Goal: Use online tool/utility: Utilize a website feature to perform a specific function

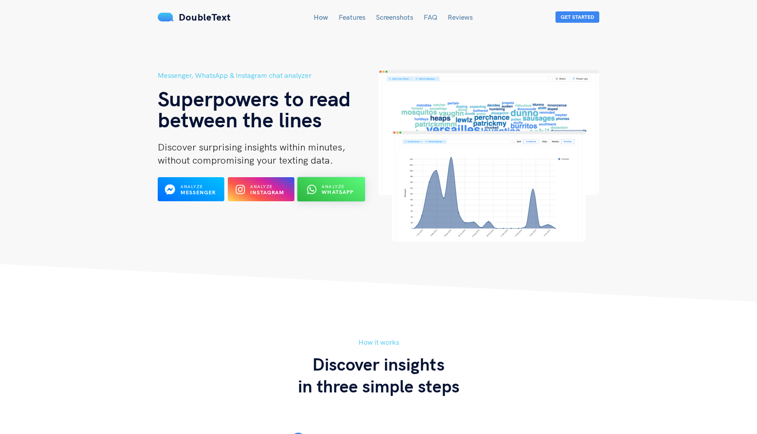
click at [342, 189] on b "WhatsApp" at bounding box center [337, 192] width 32 height 7
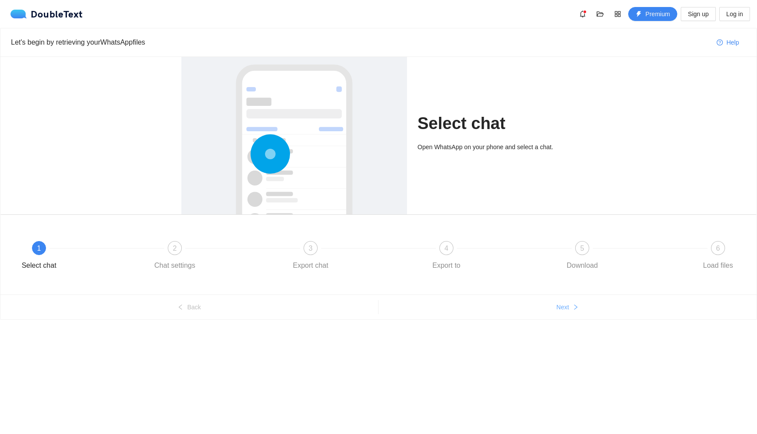
click at [561, 303] on span "Next" at bounding box center [562, 308] width 13 height 10
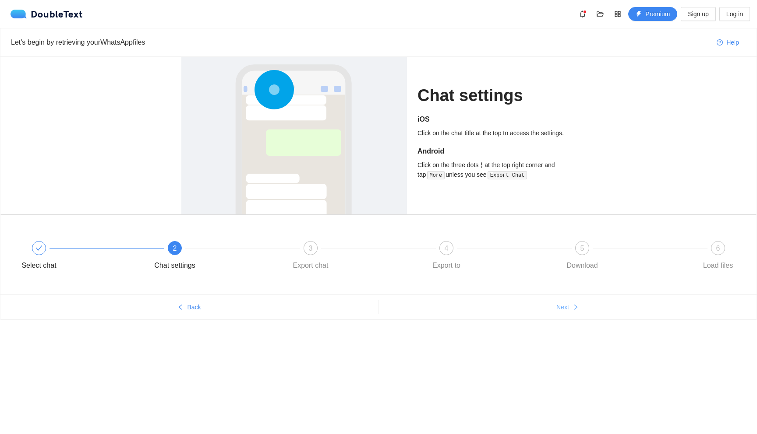
click at [561, 303] on span "Next" at bounding box center [562, 308] width 13 height 10
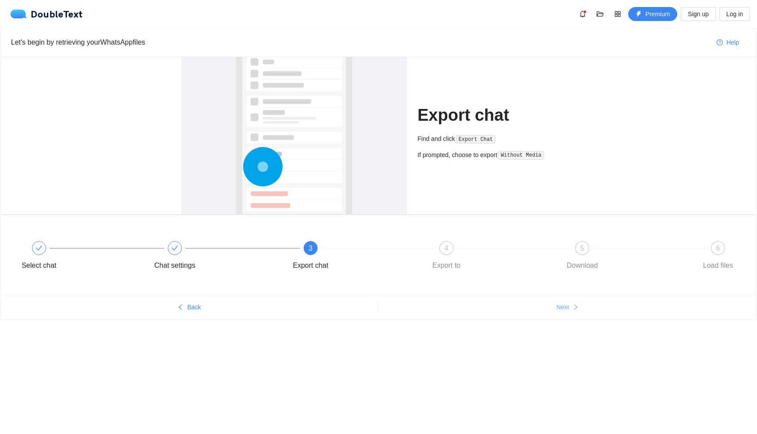
click at [561, 303] on span "Next" at bounding box center [562, 308] width 13 height 10
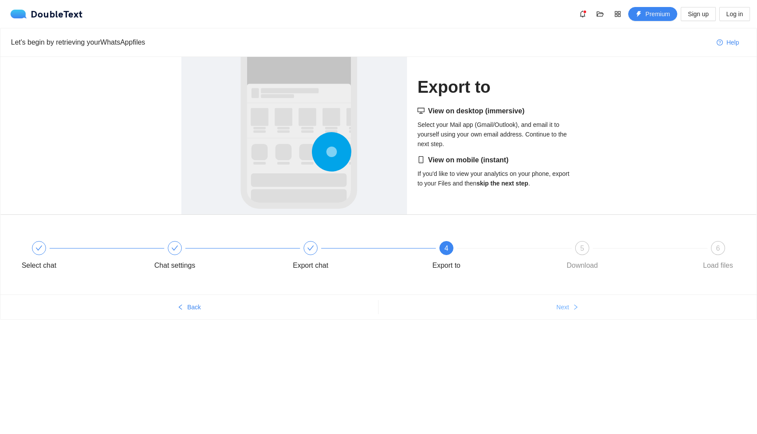
click at [561, 303] on span "Next" at bounding box center [562, 308] width 13 height 10
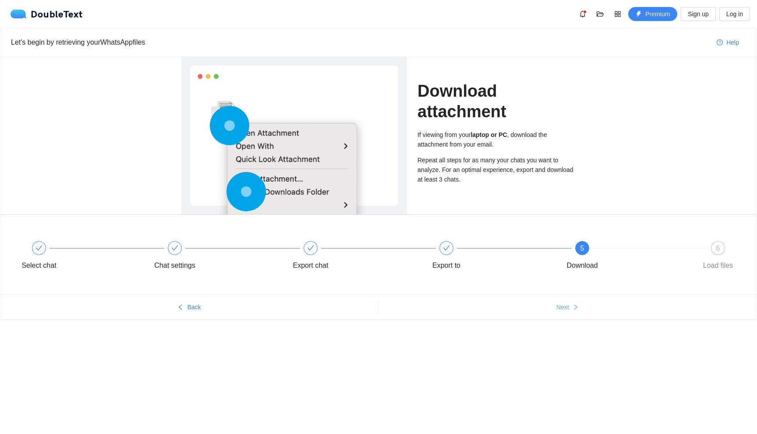
click at [561, 303] on span "Next" at bounding box center [562, 308] width 13 height 10
click at [561, 303] on div "Let's begin by retrieving your WhatsApp files Help Download attachment If viewi…" at bounding box center [378, 191] width 757 height 326
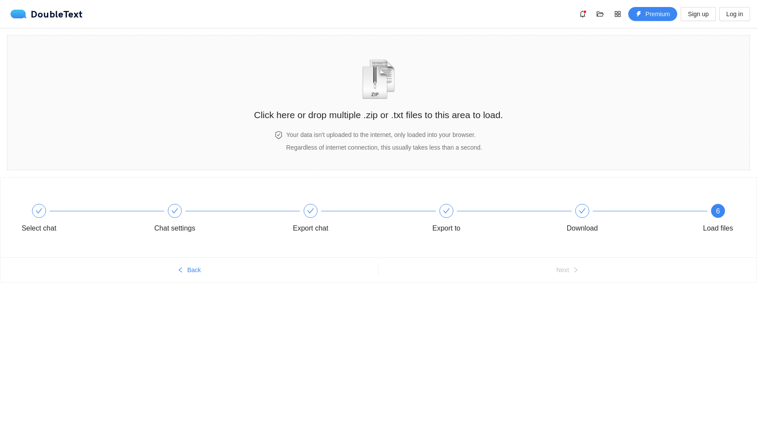
click at [735, 247] on div "Select chat Chat settings Export chat Export to Download 6 Load files" at bounding box center [378, 218] width 756 height 80
